Goal: Task Accomplishment & Management: Manage account settings

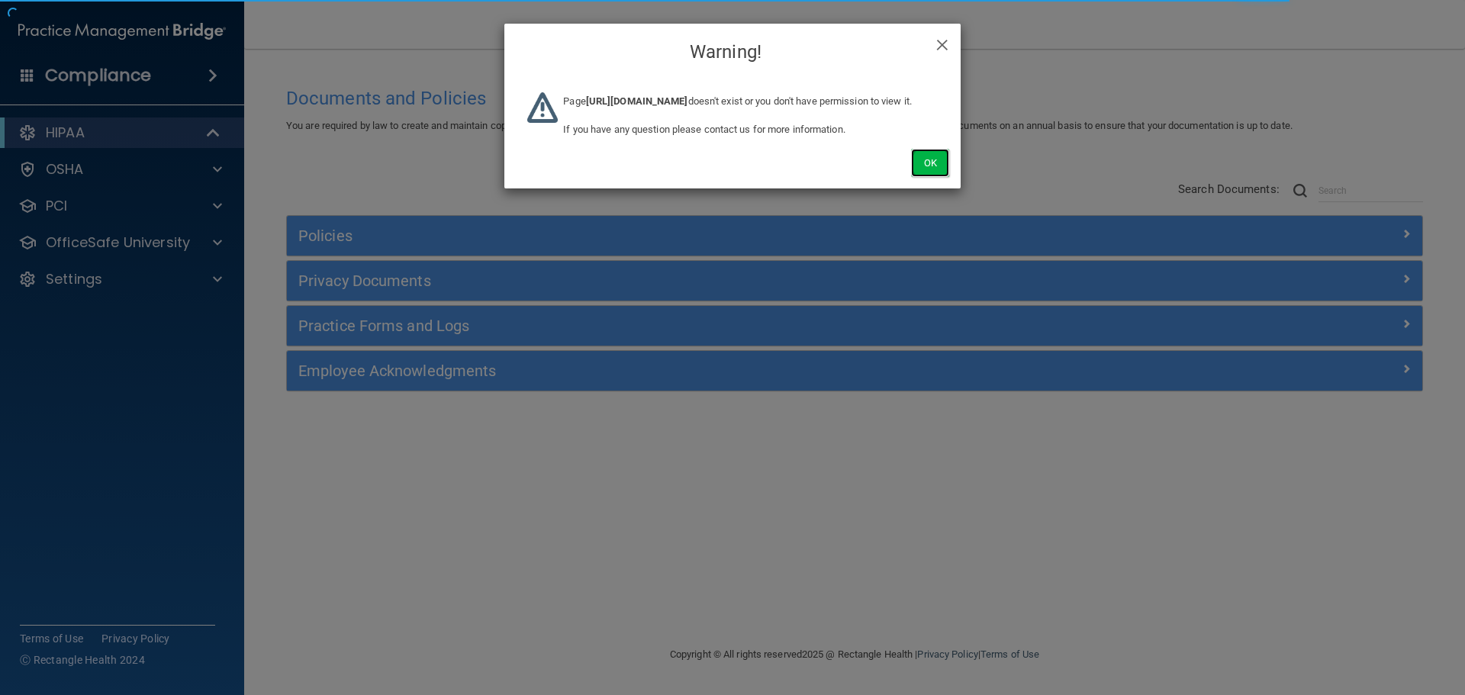
click at [936, 177] on button "Ok" at bounding box center [930, 163] width 38 height 28
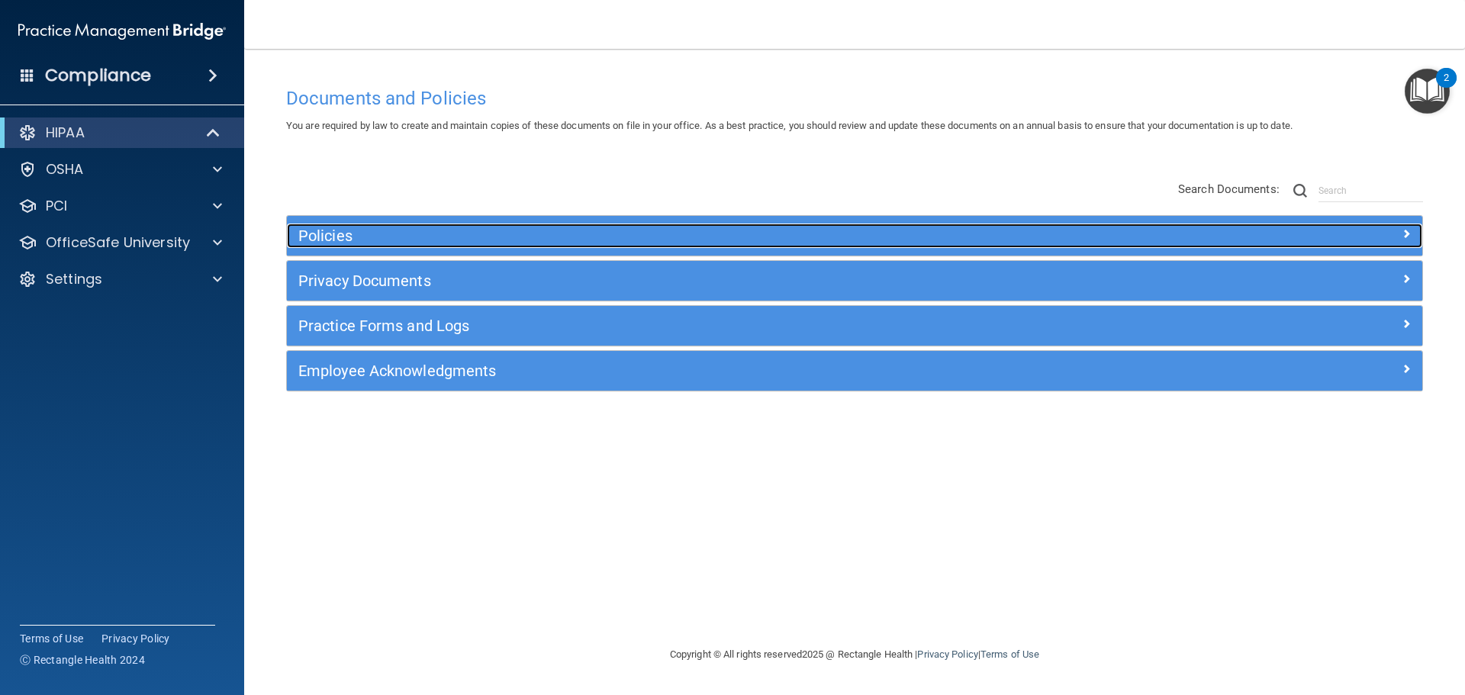
click at [1238, 233] on div at bounding box center [1280, 233] width 284 height 18
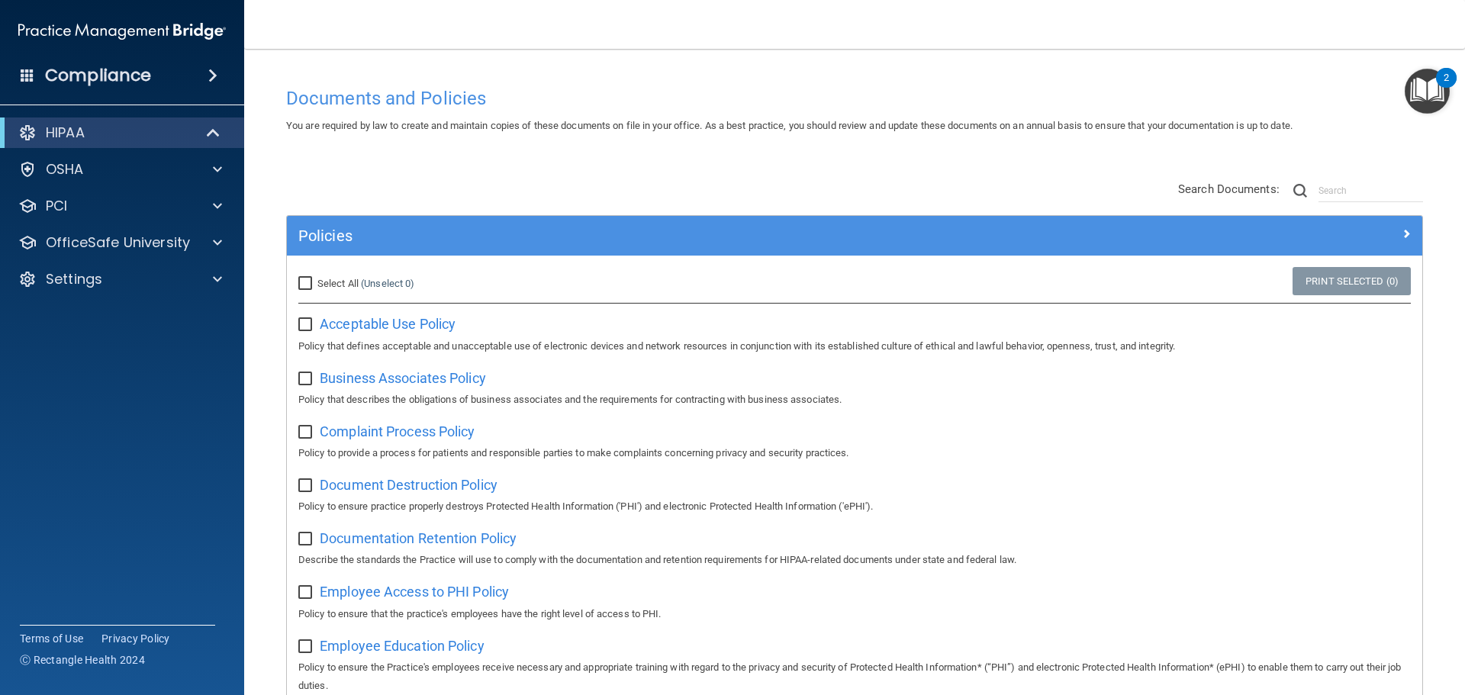
click at [34, 74] on span at bounding box center [28, 75] width 14 height 14
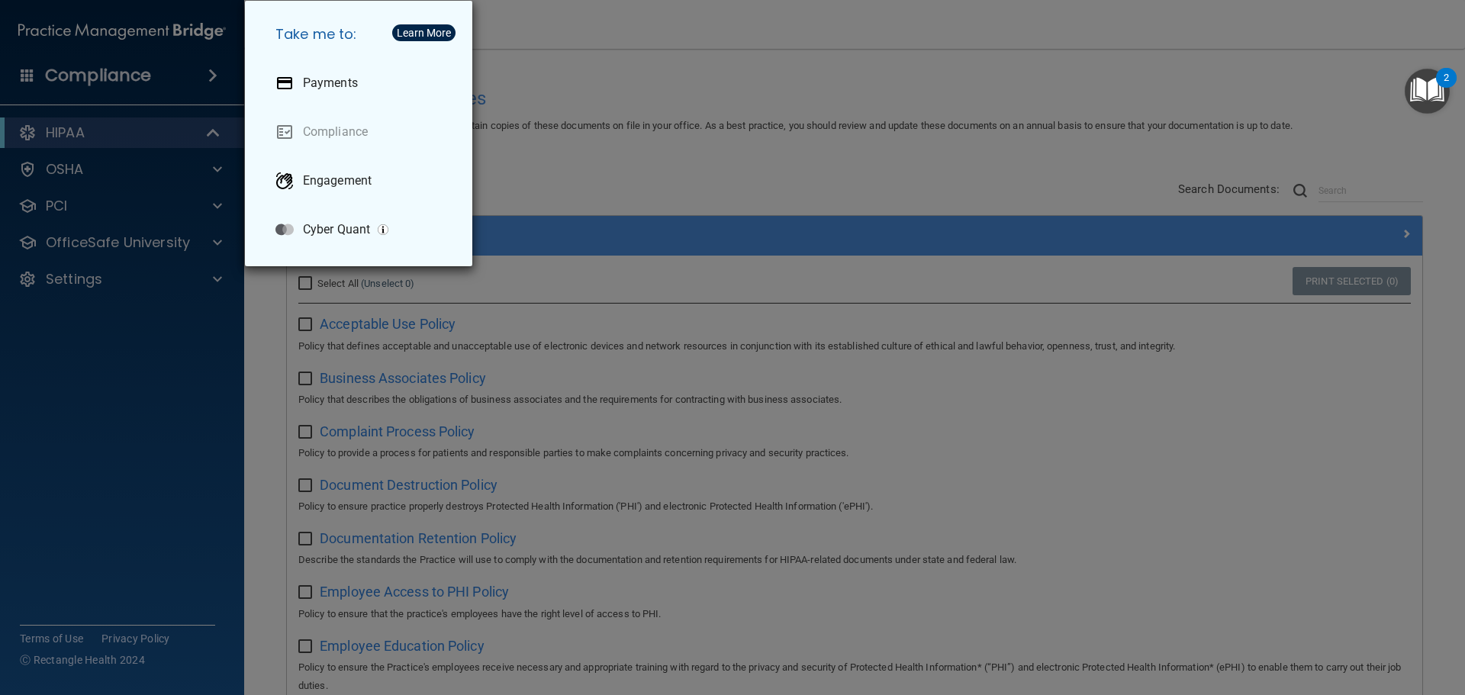
click at [546, 140] on div "Take me to: Payments Compliance Engagement Cyber Quant" at bounding box center [732, 347] width 1465 height 695
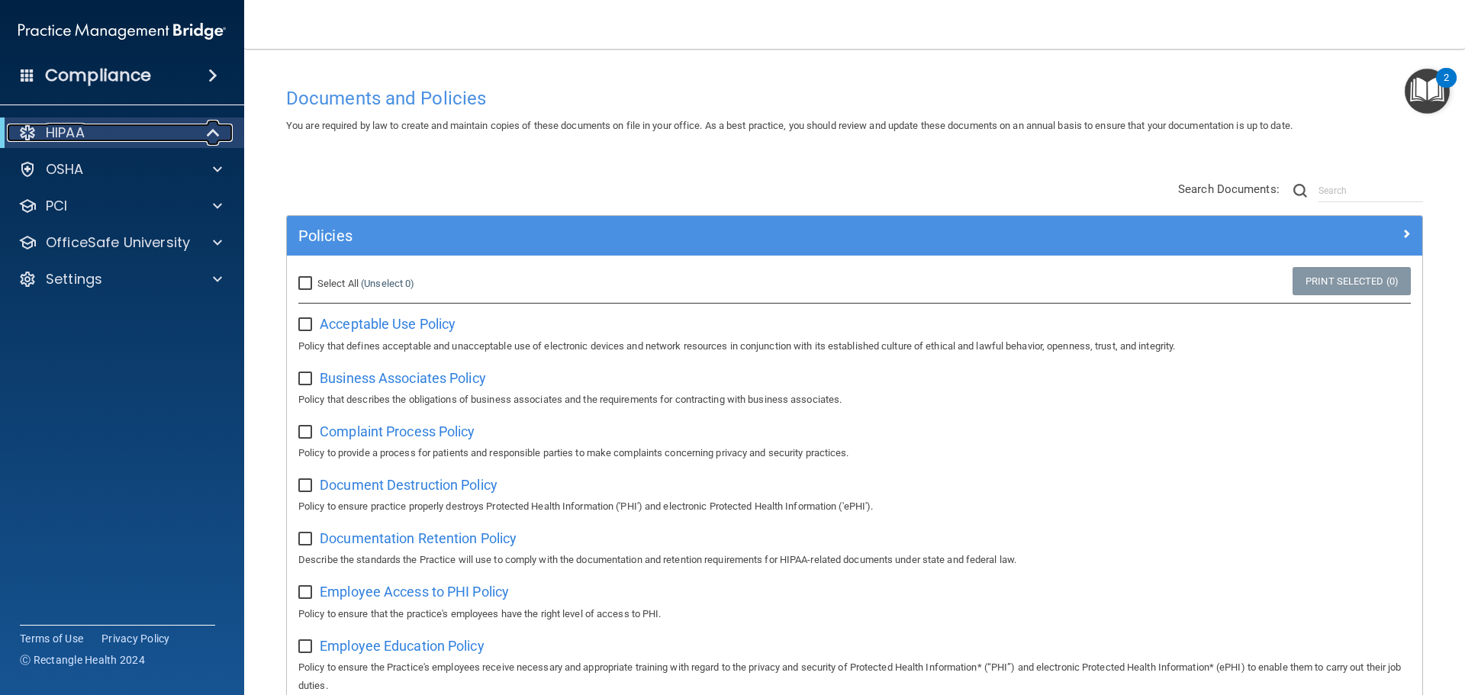
click at [203, 135] on div at bounding box center [213, 133] width 37 height 18
click at [197, 140] on div at bounding box center [213, 133] width 37 height 18
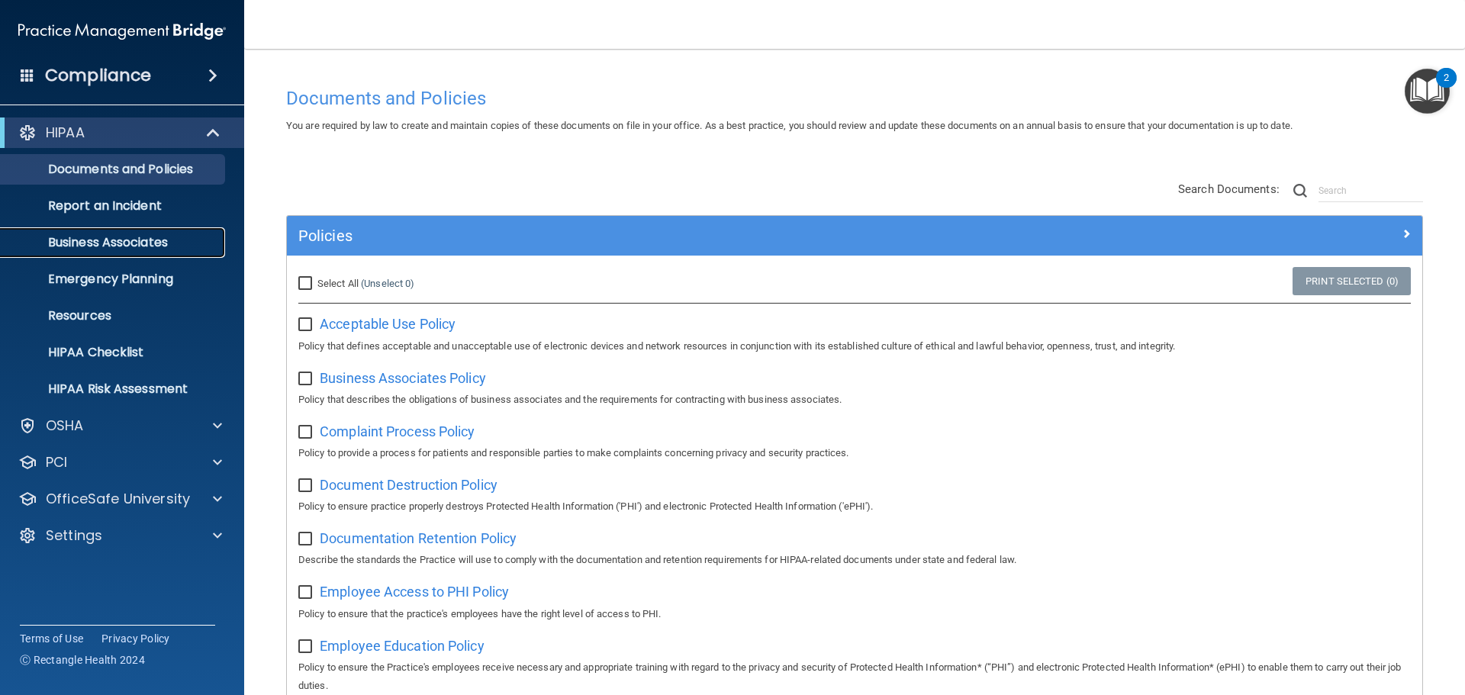
click at [125, 246] on p "Business Associates" at bounding box center [114, 242] width 208 height 15
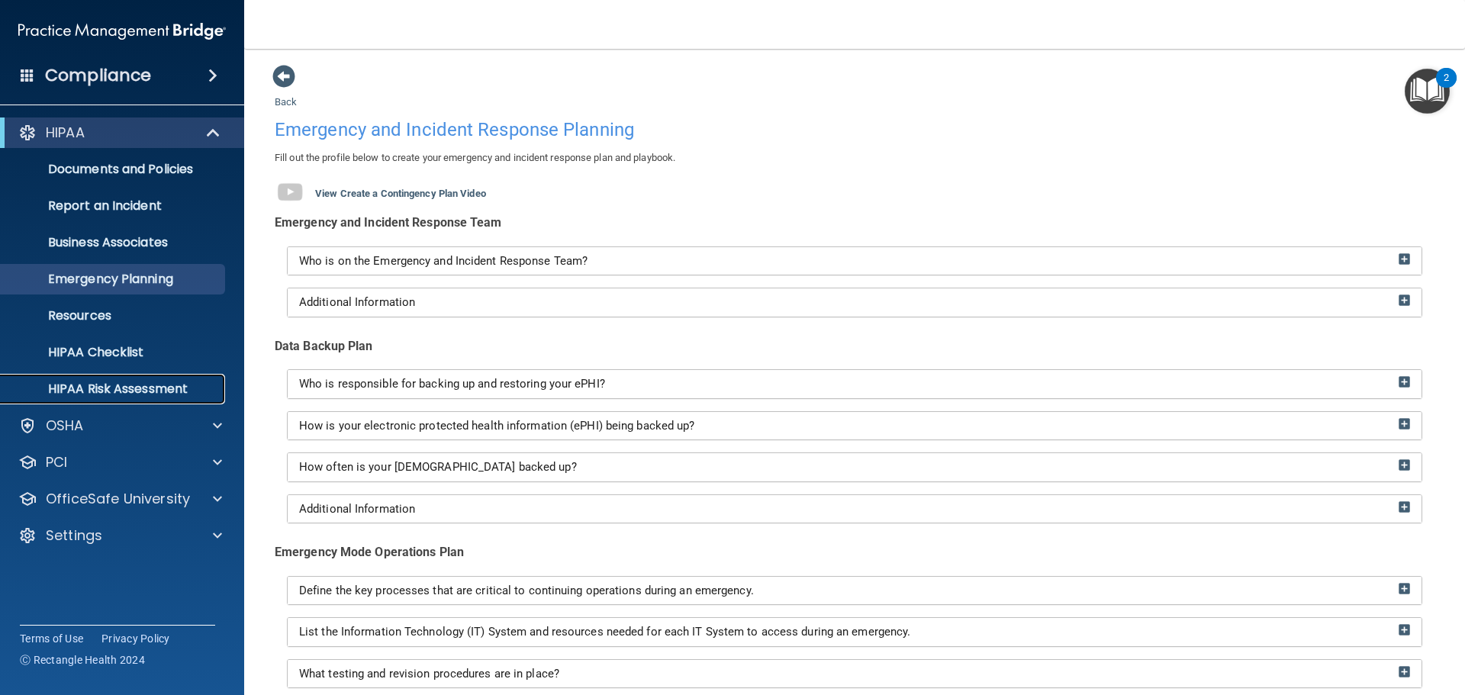
click at [117, 386] on p "HIPAA Risk Assessment" at bounding box center [114, 388] width 208 height 15
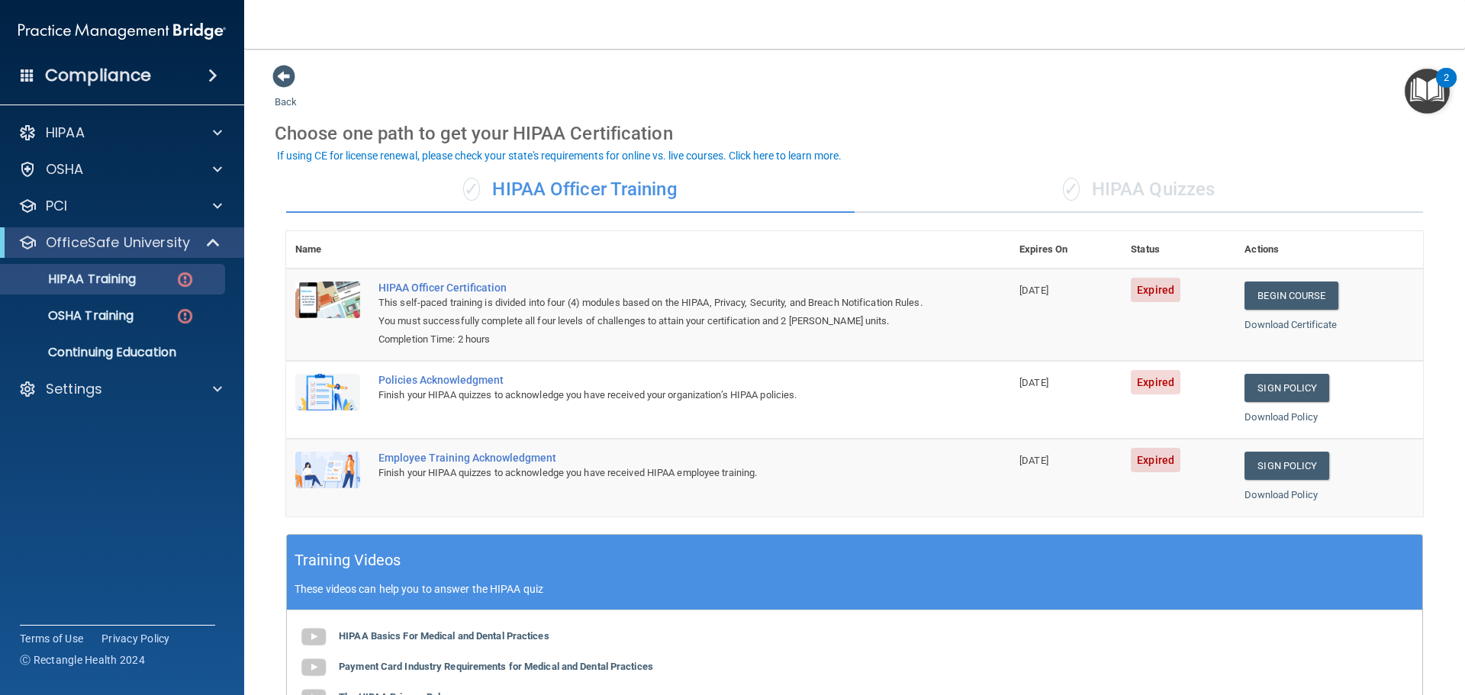
click at [1134, 196] on div "✓ HIPAA Quizzes" at bounding box center [1138, 190] width 568 height 46
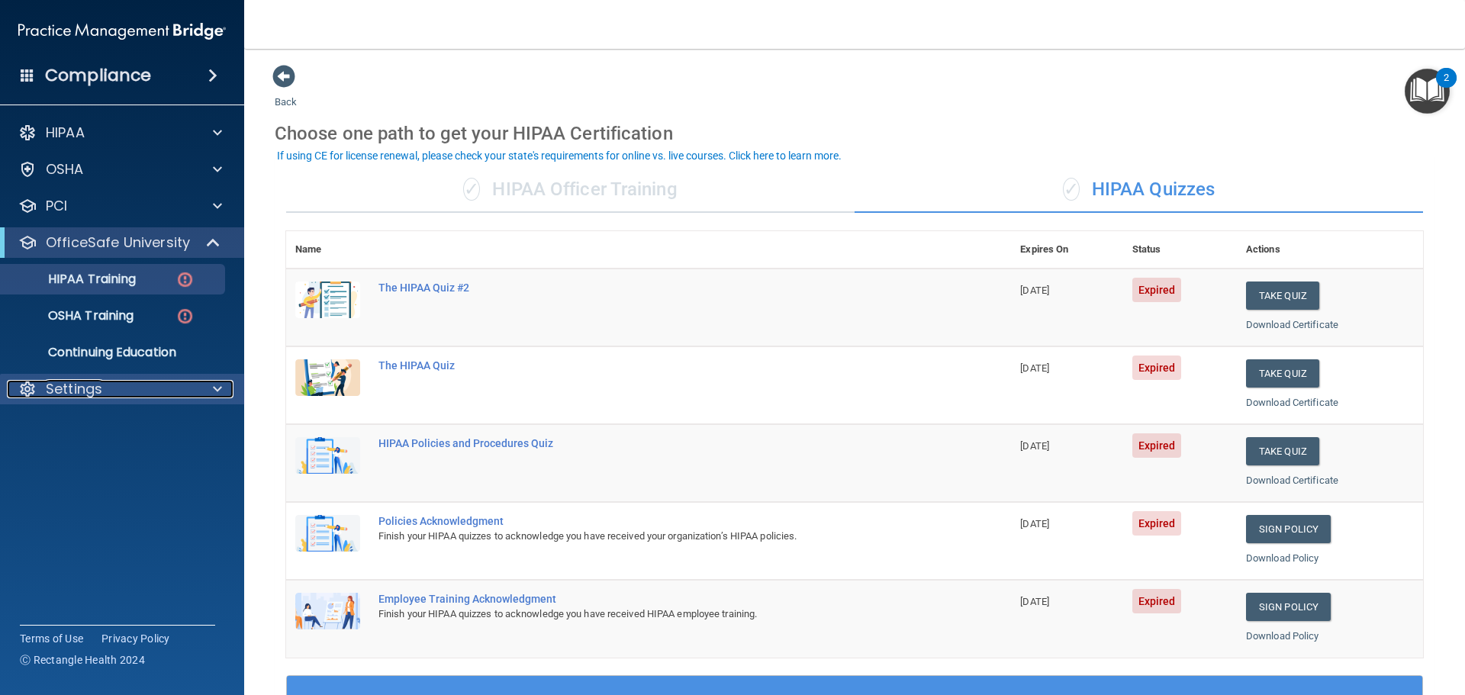
click at [117, 385] on div "Settings" at bounding box center [101, 389] width 189 height 18
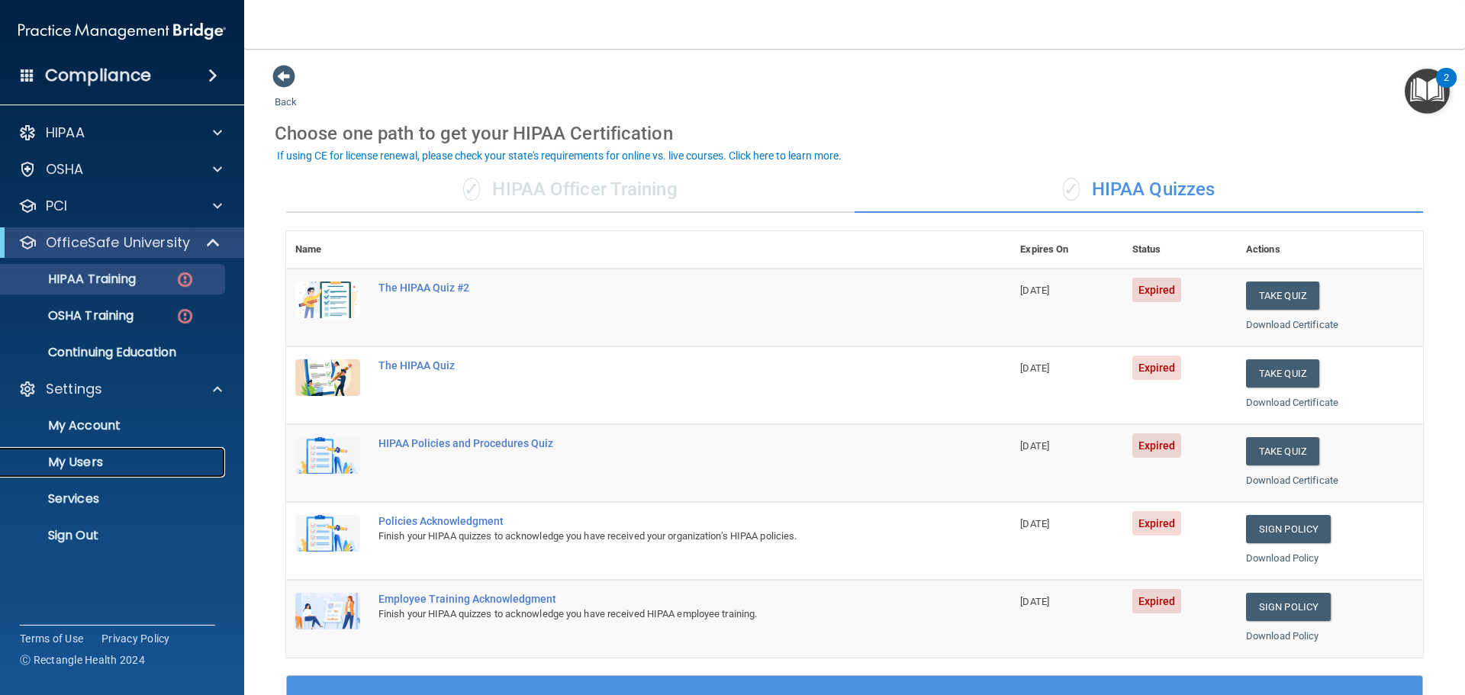
click at [103, 460] on p "My Users" at bounding box center [114, 462] width 208 height 15
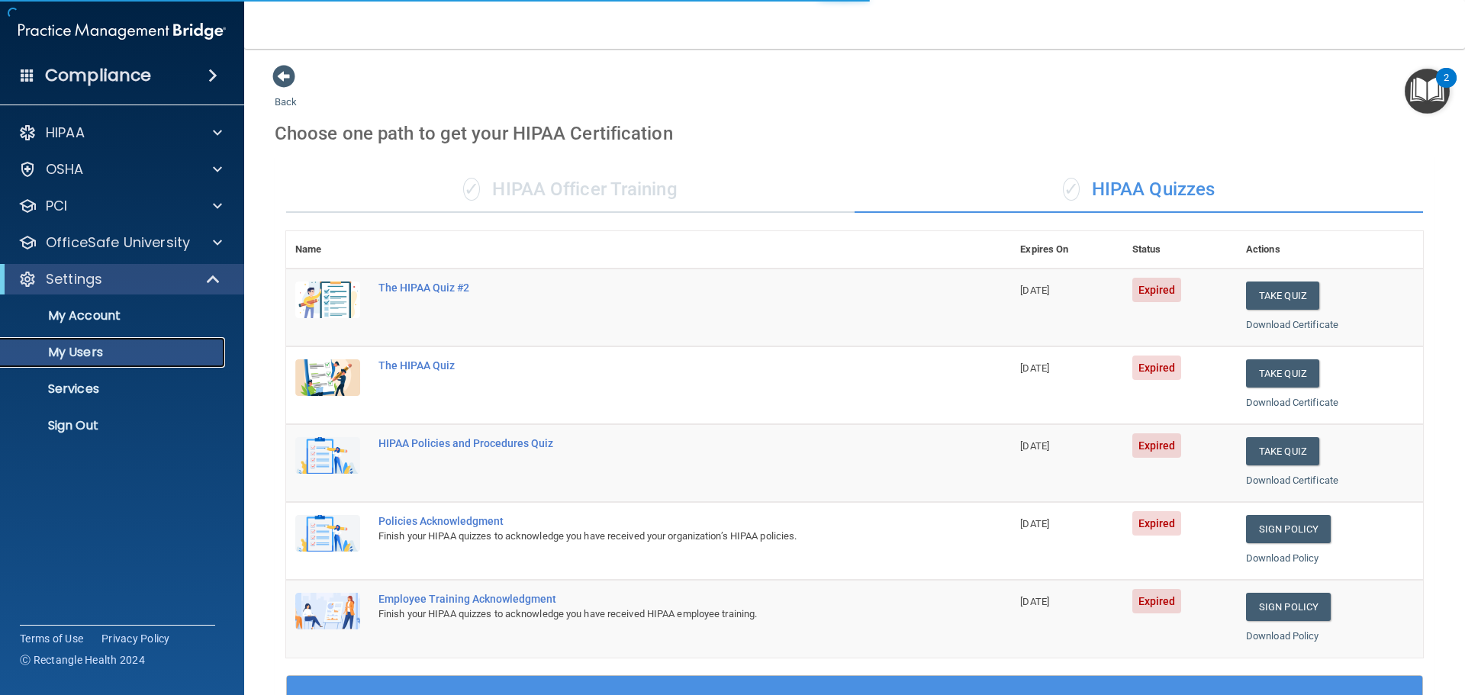
select select "20"
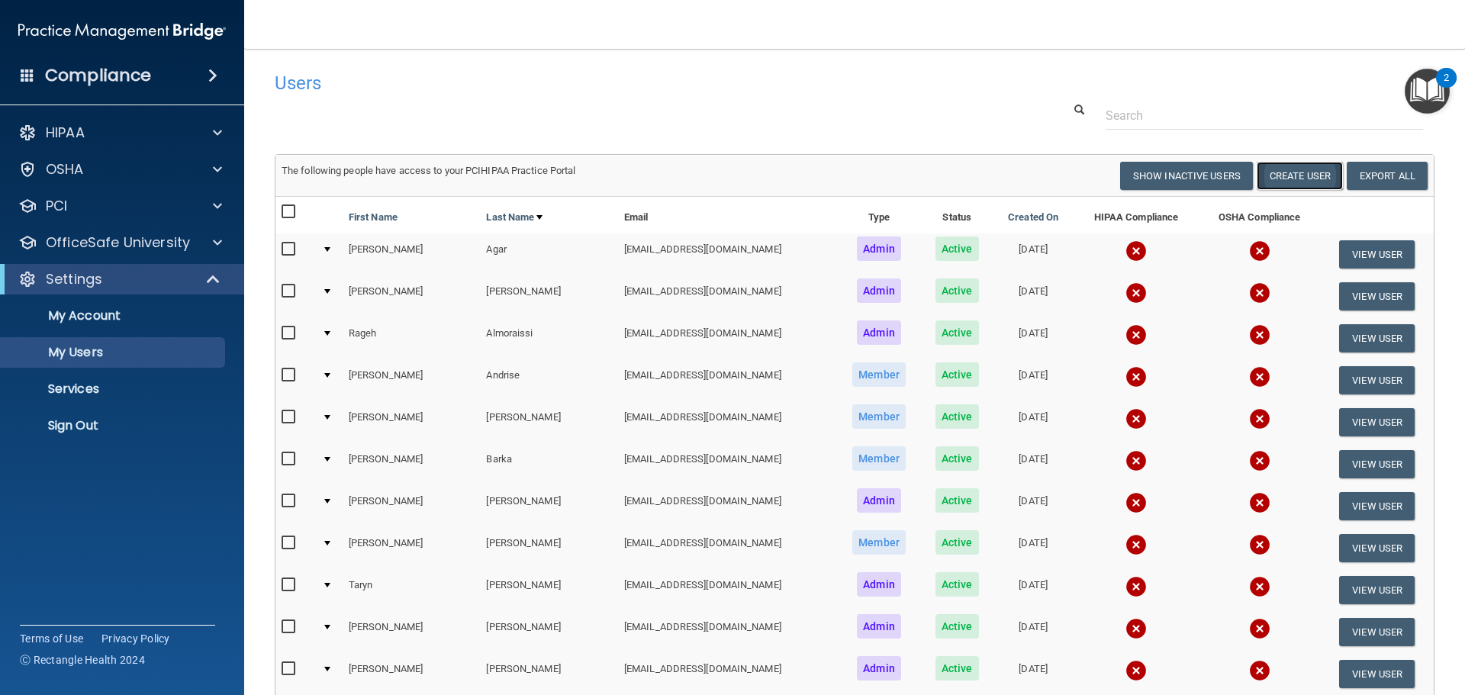
click at [1286, 178] on button "Create User" at bounding box center [1299, 176] width 86 height 28
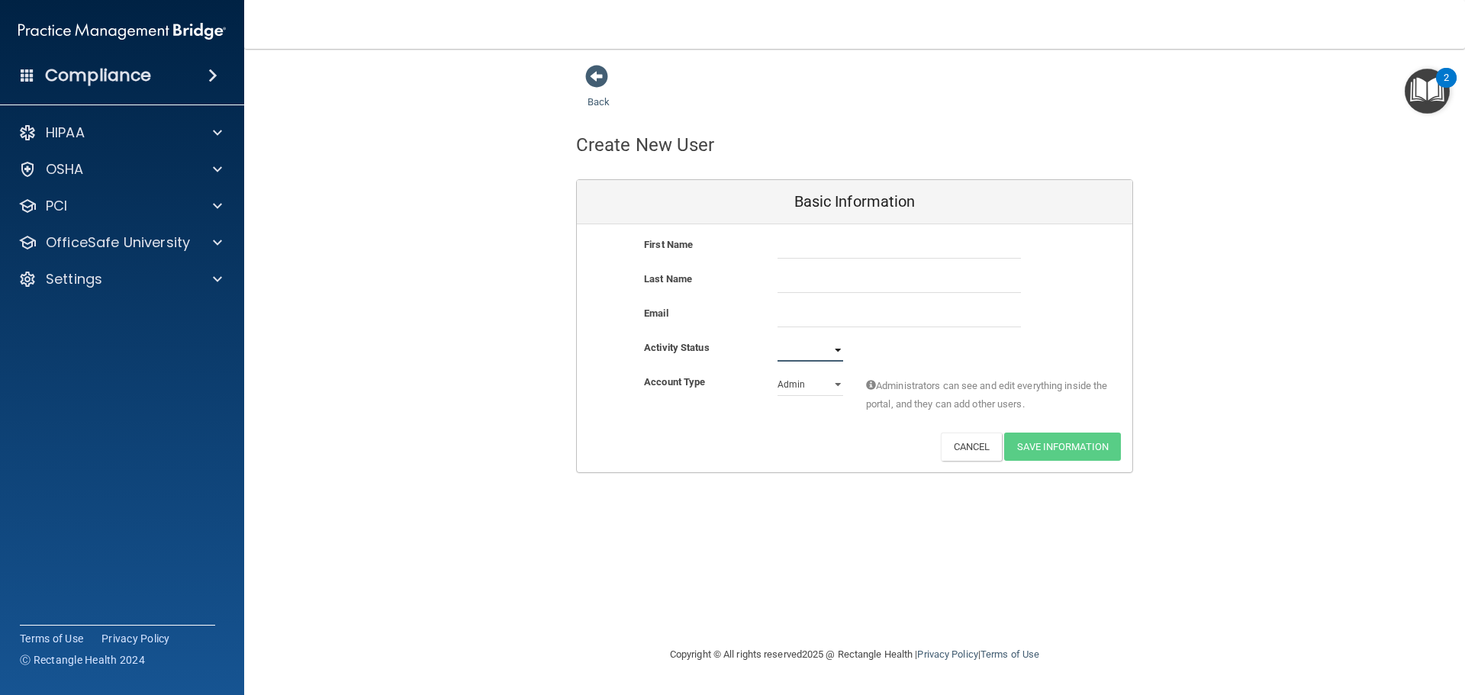
click at [808, 347] on select "Active Inactive" at bounding box center [810, 350] width 66 height 23
click at [735, 427] on div "Account Type Practice Admin Admin Member Financial Institution Business Associa…" at bounding box center [854, 402] width 555 height 59
click at [803, 382] on select "Admin Member" at bounding box center [810, 384] width 66 height 23
click at [957, 445] on button "Cancel" at bounding box center [972, 447] width 62 height 28
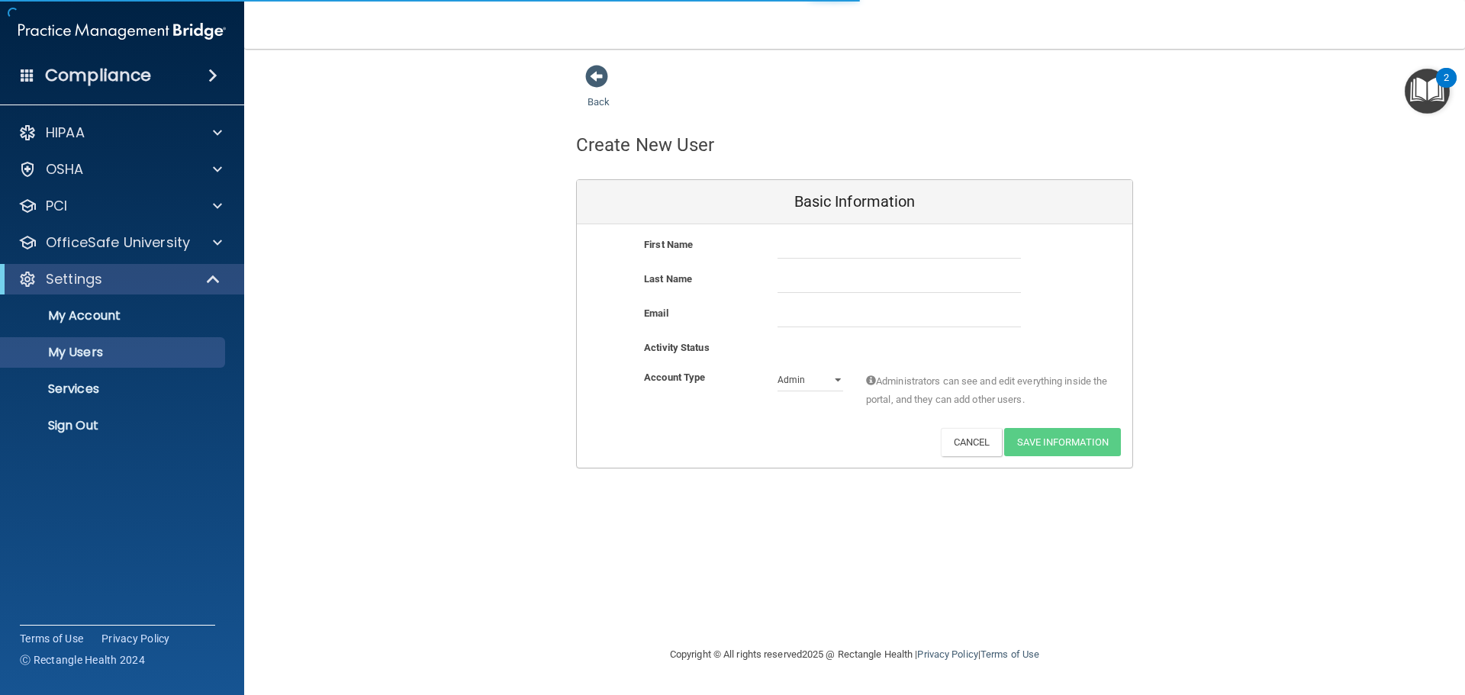
select select "20"
